Goal: Information Seeking & Learning: Learn about a topic

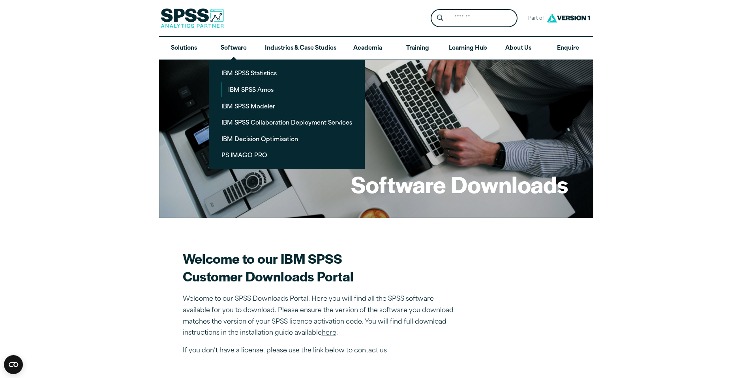
click at [221, 52] on link "Software" at bounding box center [234, 48] width 50 height 23
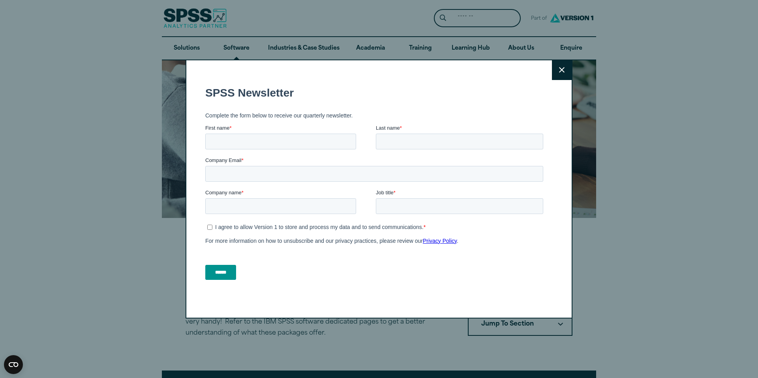
click at [256, 120] on div "Close" at bounding box center [378, 190] width 387 height 260
click at [559, 73] on icon at bounding box center [562, 70] width 6 height 6
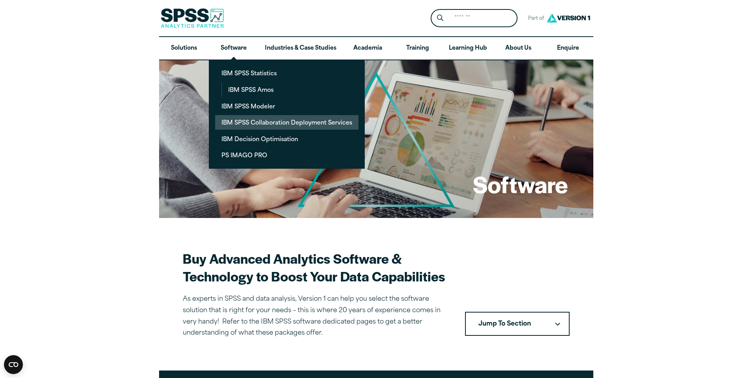
click at [284, 120] on link "IBM SPSS Collaboration Deployment Services" at bounding box center [286, 122] width 143 height 15
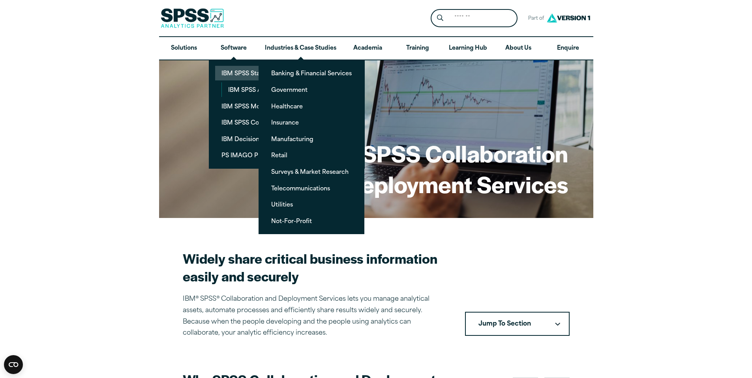
click at [239, 69] on link "IBM SPSS Statistics" at bounding box center [286, 73] width 143 height 15
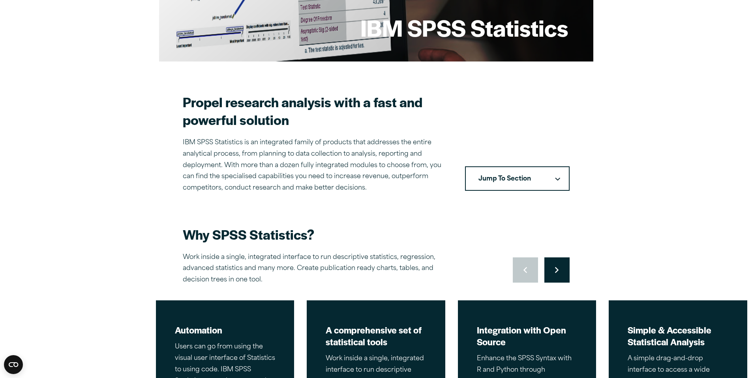
scroll to position [144, 0]
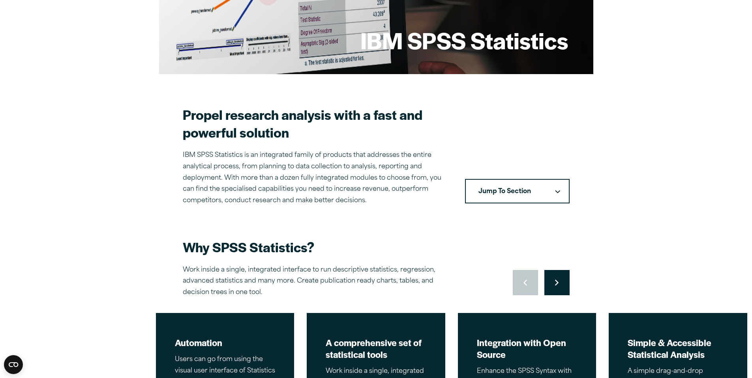
click at [542, 189] on button "Jump To Section" at bounding box center [517, 191] width 105 height 24
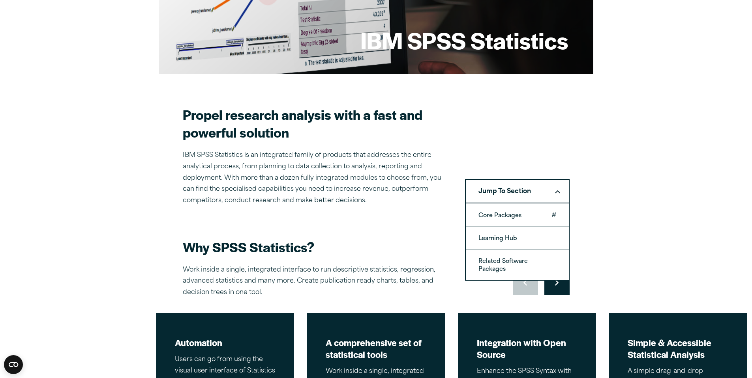
click at [530, 216] on link "Core Packages" at bounding box center [517, 215] width 103 height 22
